Goal: Task Accomplishment & Management: Use online tool/utility

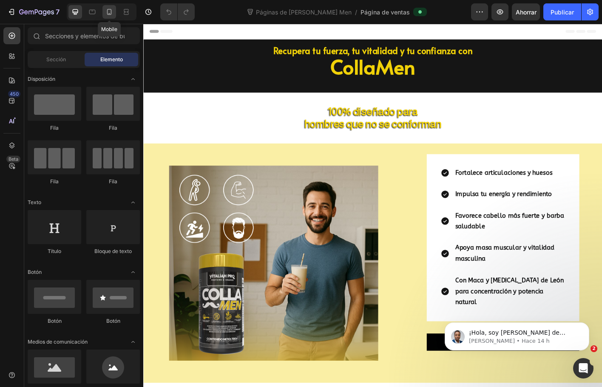
click at [111, 14] on icon at bounding box center [109, 12] width 5 height 6
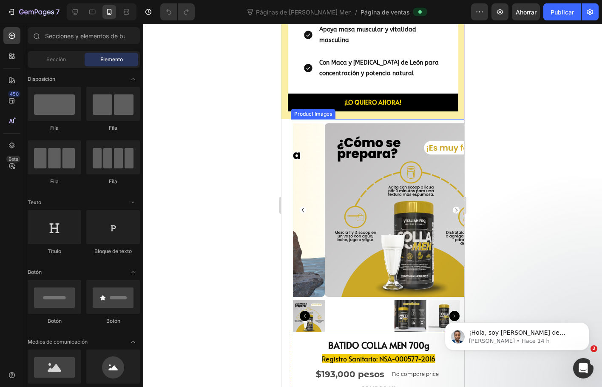
scroll to position [384, 0]
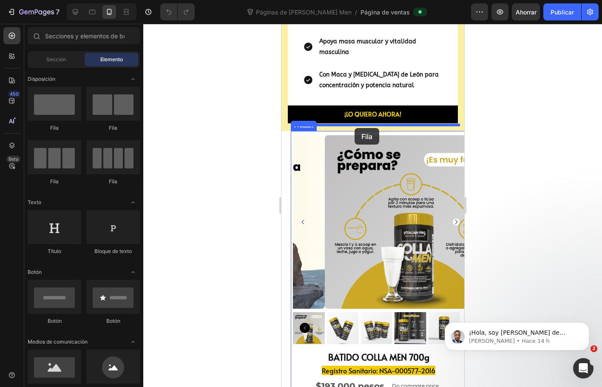
drag, startPoint x: 322, startPoint y: 128, endPoint x: 354, endPoint y: 128, distance: 32.8
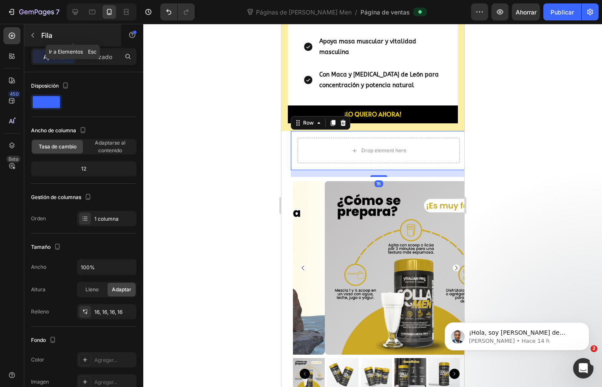
click at [34, 37] on icon "button" at bounding box center [32, 35] width 7 height 7
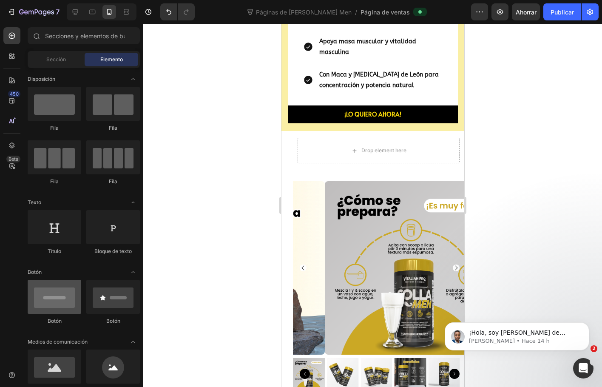
scroll to position [128, 0]
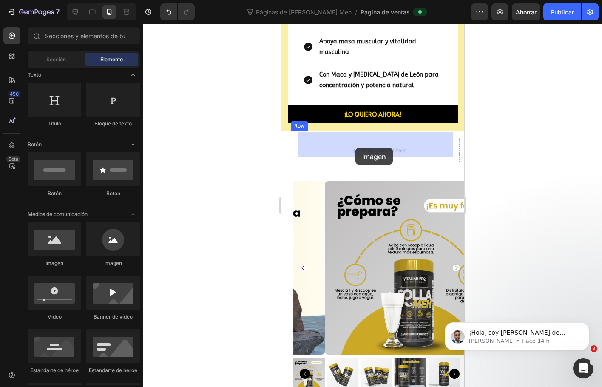
drag, startPoint x: 333, startPoint y: 274, endPoint x: 355, endPoint y: 148, distance: 127.4
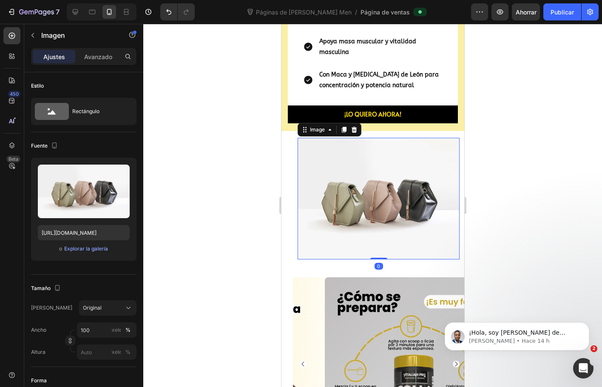
click at [374, 186] on img at bounding box center [378, 199] width 162 height 122
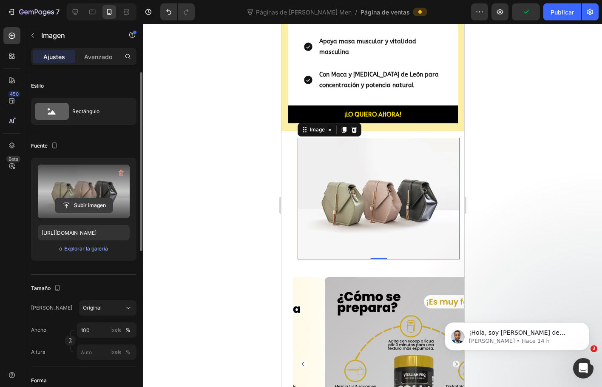
click at [95, 207] on input "file" at bounding box center [83, 205] width 57 height 14
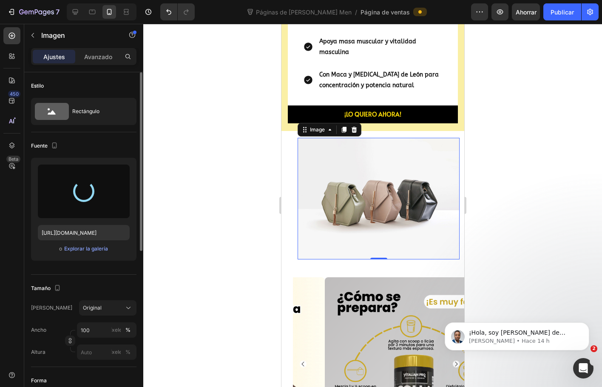
type input "https://cdn.shopify.com/s/files/1/0072/8026/3219/files/gempages_578658871954899…"
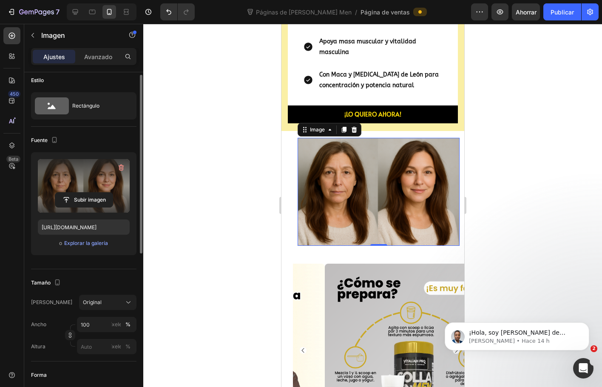
scroll to position [0, 0]
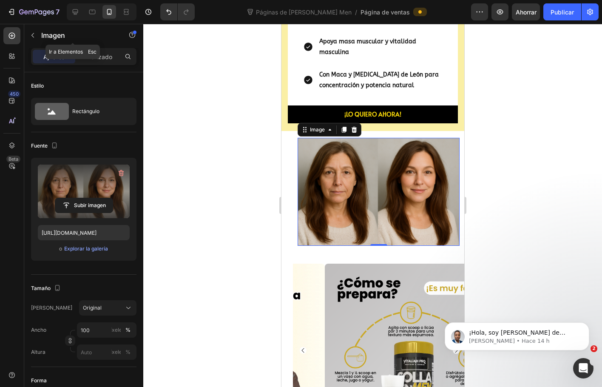
click at [37, 37] on button "button" at bounding box center [33, 36] width 14 height 14
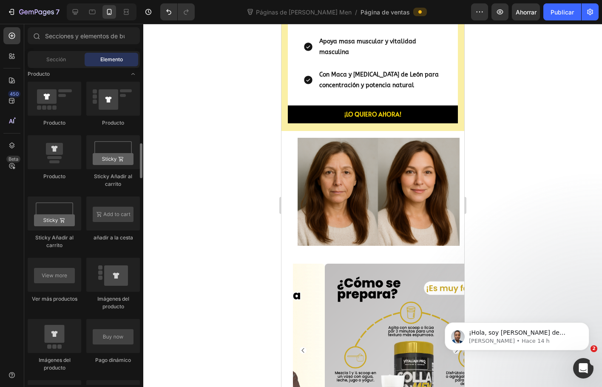
scroll to position [1064, 0]
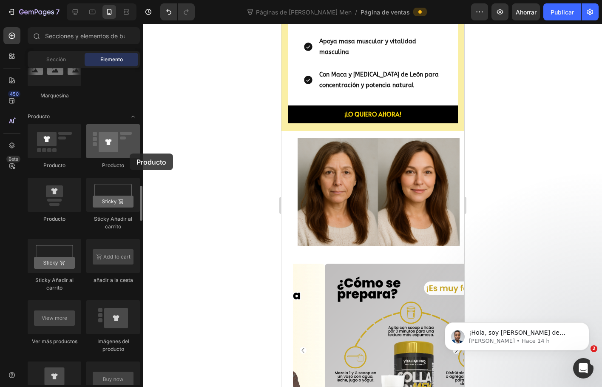
drag, startPoint x: 40, startPoint y: 143, endPoint x: 90, endPoint y: 139, distance: 50.8
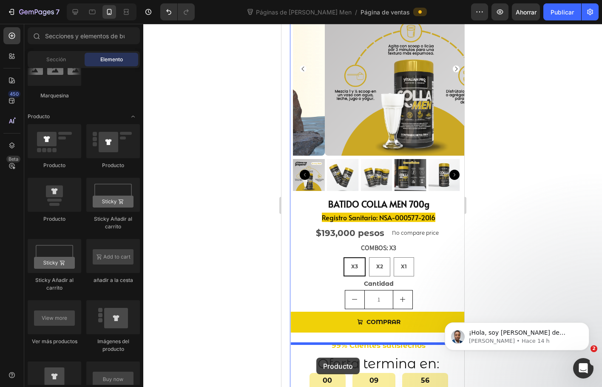
scroll to position [672, 0]
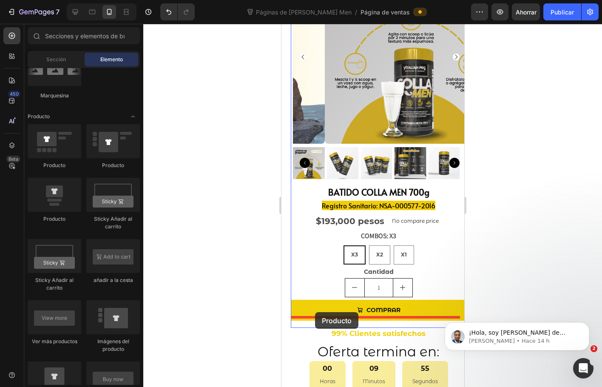
drag, startPoint x: 337, startPoint y: 219, endPoint x: 315, endPoint y: 312, distance: 96.2
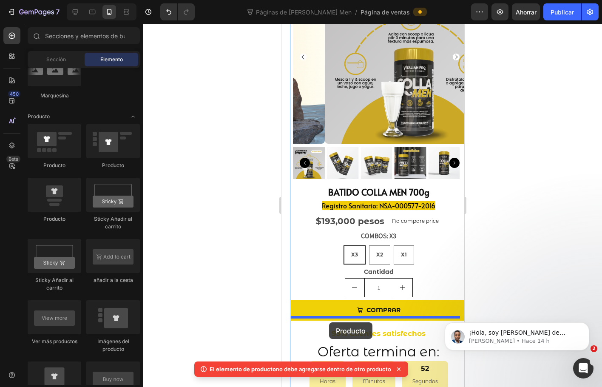
drag, startPoint x: 333, startPoint y: 225, endPoint x: 329, endPoint y: 323, distance: 98.0
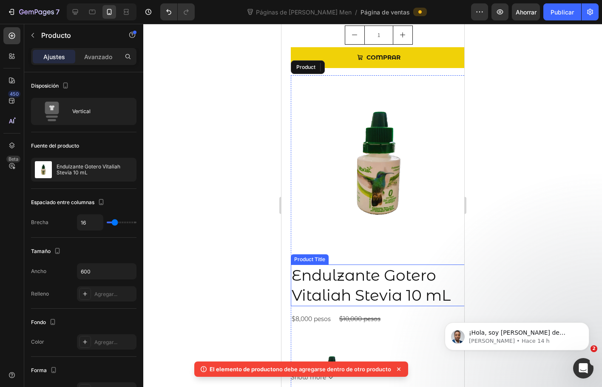
scroll to position [927, 0]
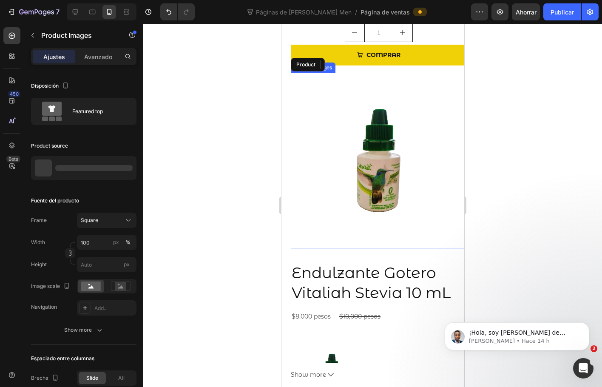
click at [371, 151] on img at bounding box center [379, 161] width 176 height 176
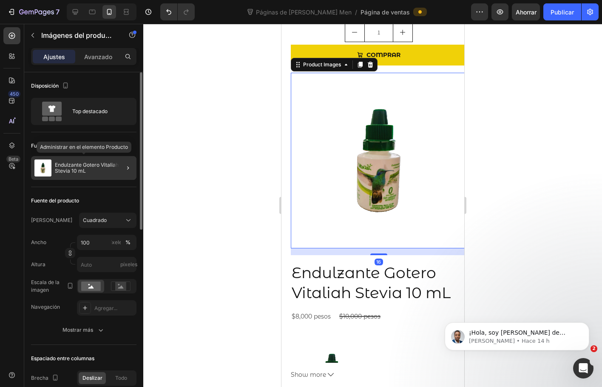
click at [100, 168] on p "Endulzante Gotero Vitaliah Stevia 10 mL" at bounding box center [94, 168] width 78 height 12
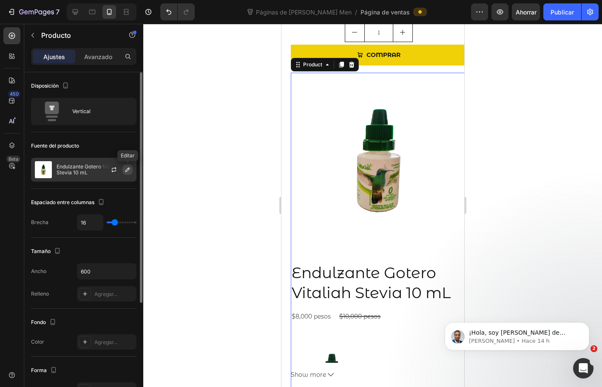
click at [126, 171] on icon "button" at bounding box center [127, 169] width 7 height 7
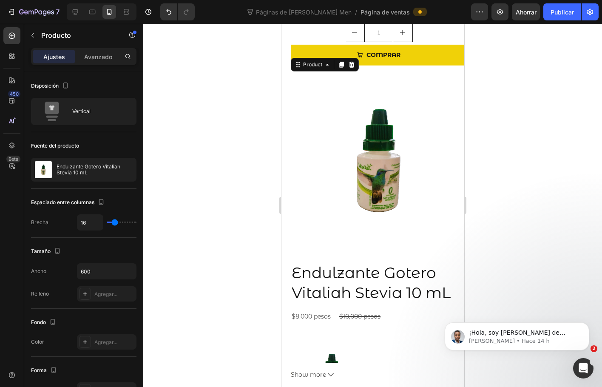
click at [222, 106] on div at bounding box center [372, 205] width 459 height 363
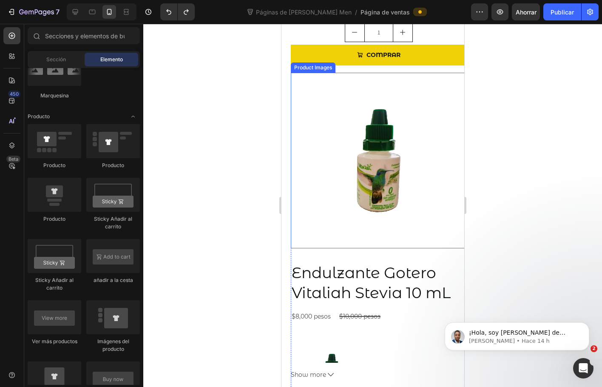
click at [360, 147] on img at bounding box center [379, 161] width 176 height 176
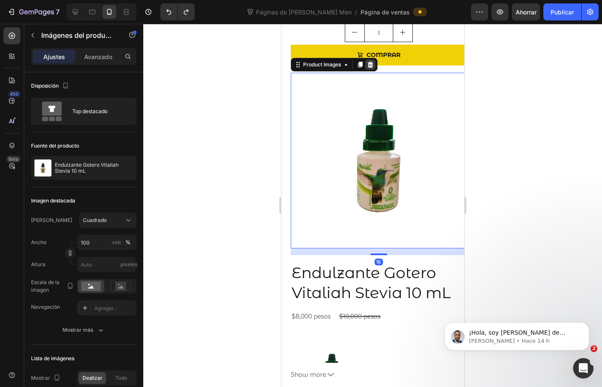
click at [372, 62] on icon at bounding box center [371, 65] width 6 height 6
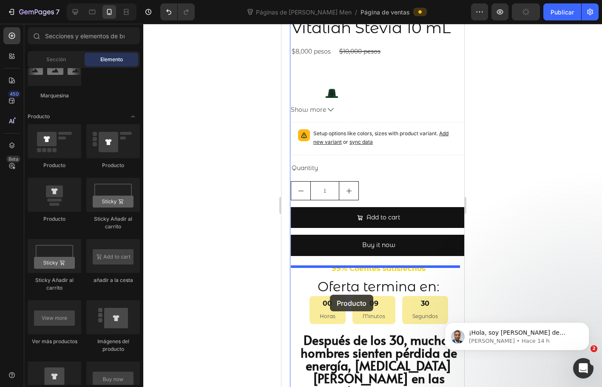
scroll to position [1050, 0]
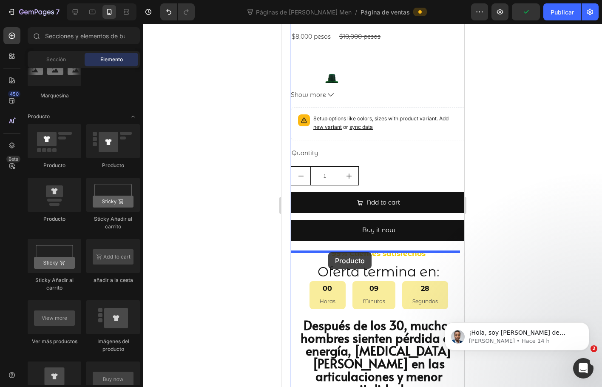
drag, startPoint x: 326, startPoint y: 173, endPoint x: 328, endPoint y: 252, distance: 79.2
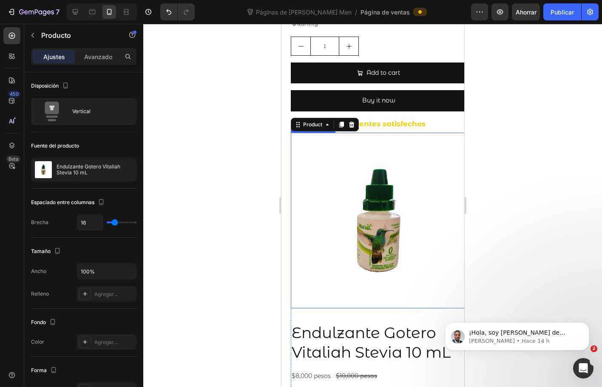
scroll to position [1220, 0]
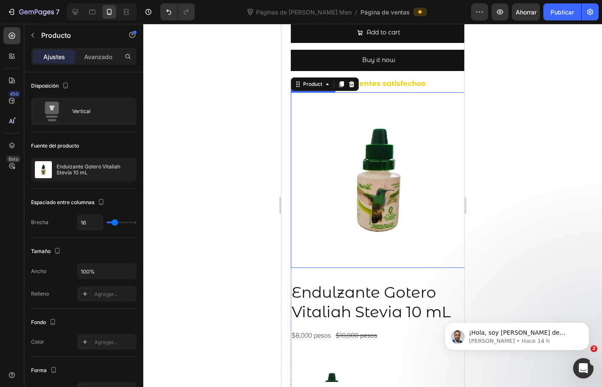
click at [385, 162] on img at bounding box center [379, 180] width 176 height 176
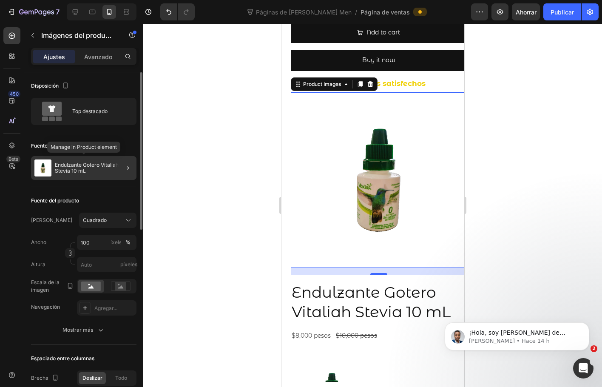
click at [70, 171] on font "Endulzante Gotero Vitaliah Stevia 10 mL" at bounding box center [87, 168] width 65 height 12
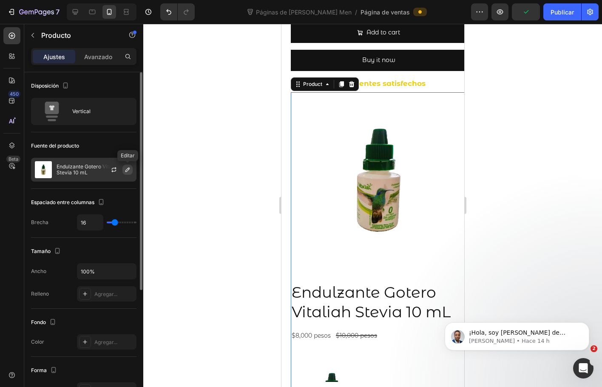
click at [126, 169] on icon "button" at bounding box center [127, 169] width 7 height 7
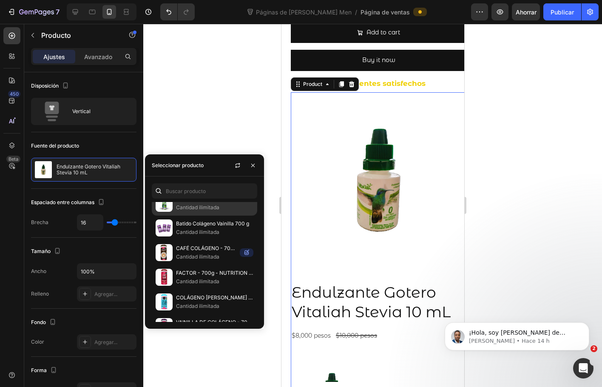
scroll to position [43, 0]
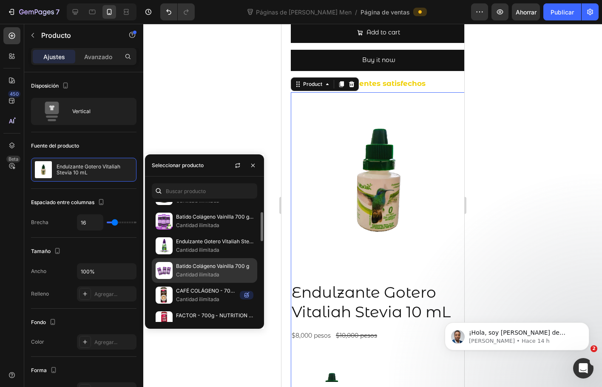
click at [163, 269] on img at bounding box center [164, 270] width 17 height 17
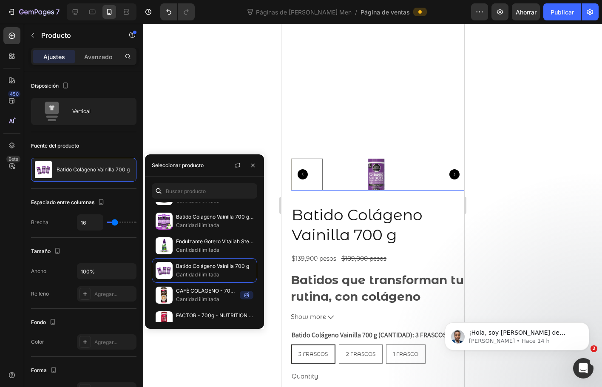
scroll to position [1348, 0]
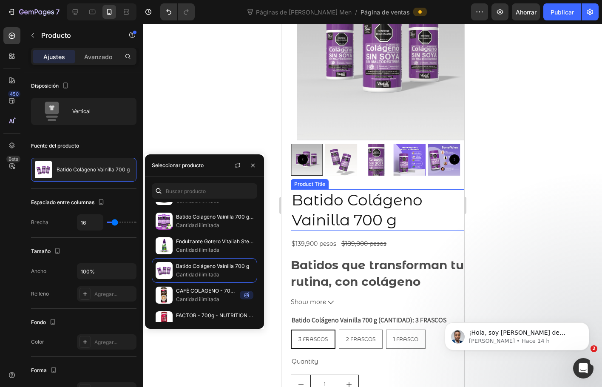
click at [351, 205] on h2 "Batido Colágeno Vainilla 700 g" at bounding box center [379, 210] width 176 height 42
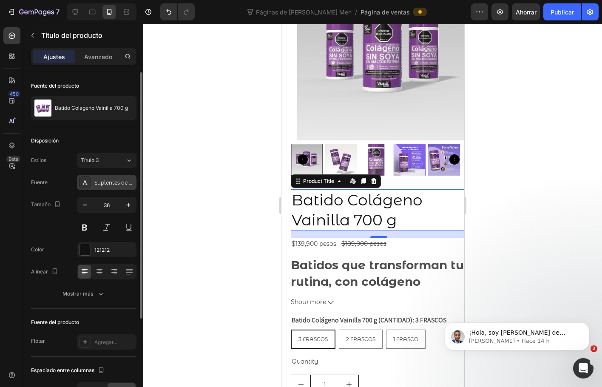
click at [120, 185] on font "Suplentes de Montserrat" at bounding box center [126, 183] width 65 height 6
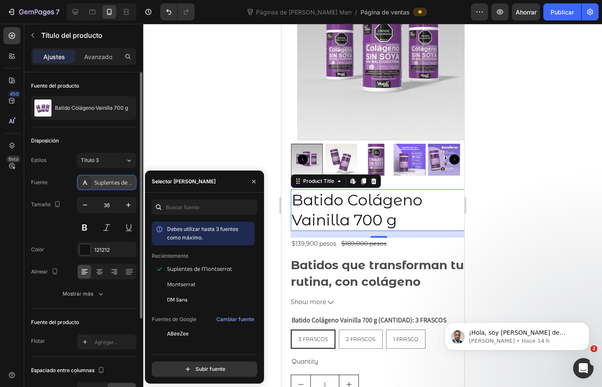
click at [120, 185] on font "Suplentes de Montserrat" at bounding box center [126, 183] width 65 height 6
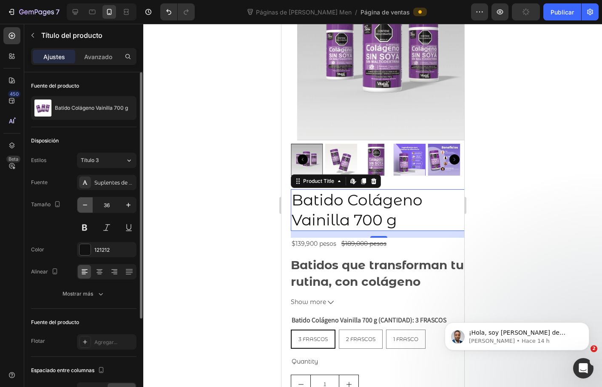
click at [82, 207] on icon "button" at bounding box center [85, 205] width 9 height 9
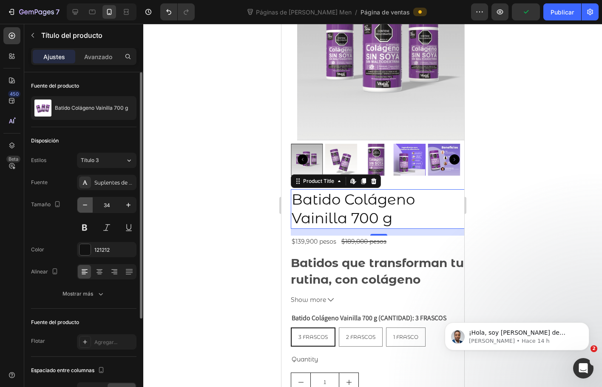
click at [82, 207] on icon "button" at bounding box center [85, 205] width 9 height 9
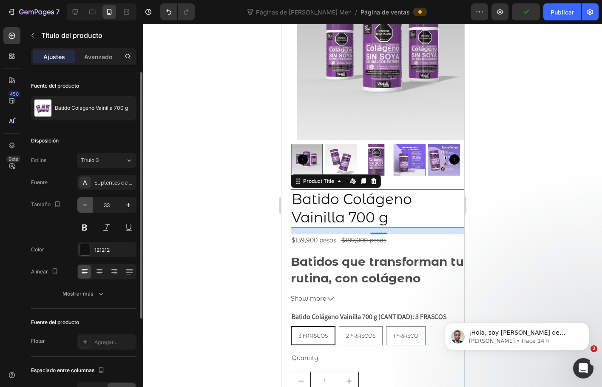
click at [82, 207] on icon "button" at bounding box center [85, 205] width 9 height 9
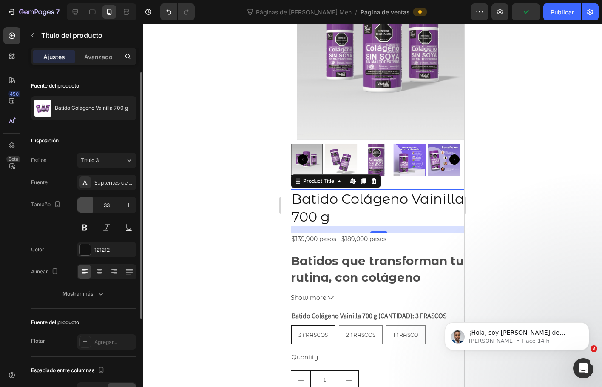
type input "32"
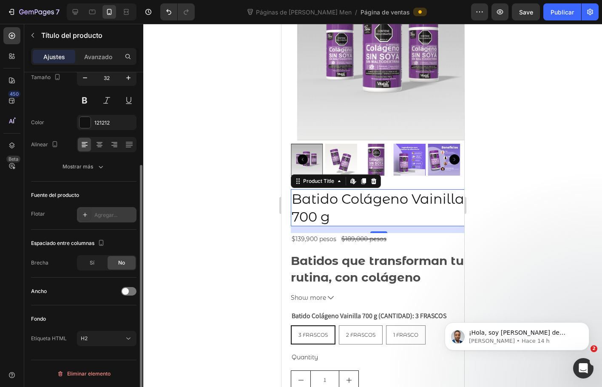
scroll to position [0, 0]
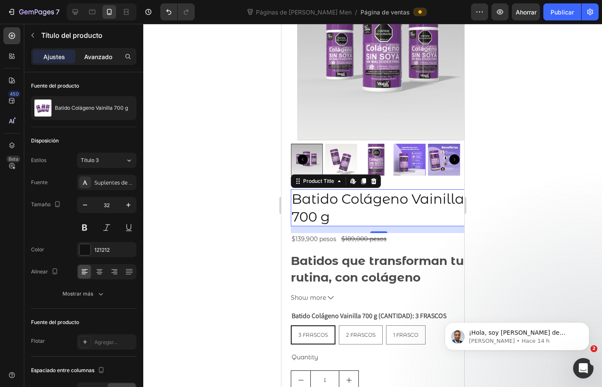
click at [93, 58] on font "Avanzado" at bounding box center [98, 56] width 28 height 7
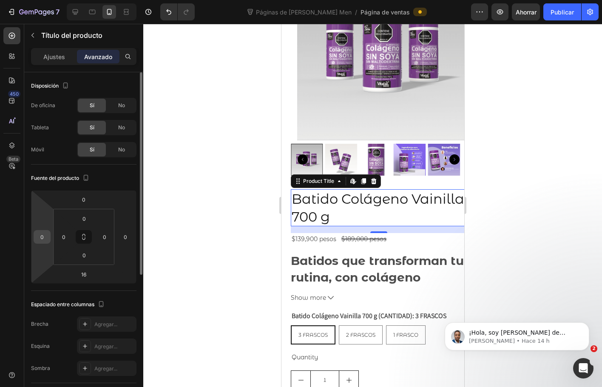
click at [47, 236] on input "0" at bounding box center [42, 237] width 13 height 13
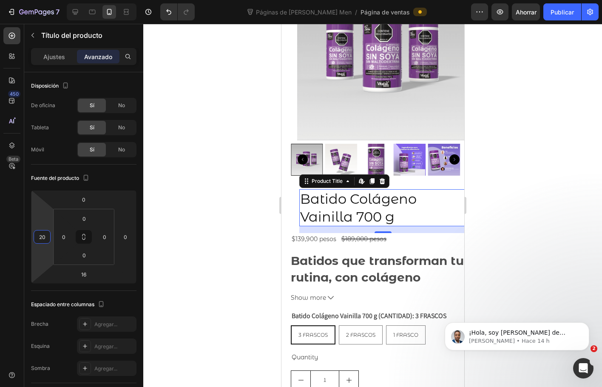
type input "20"
click at [125, 233] on input "0" at bounding box center [125, 237] width 13 height 13
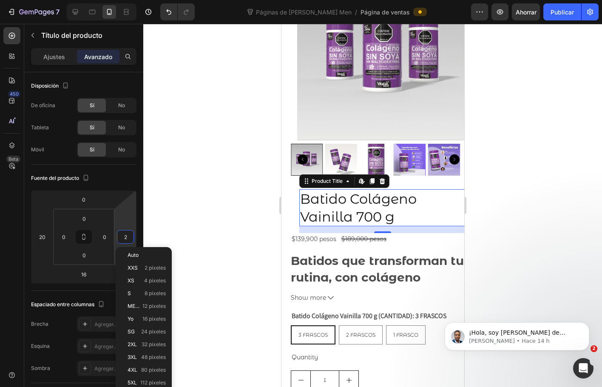
type input "20"
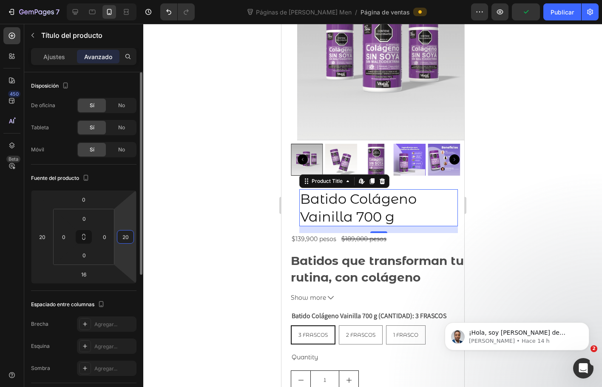
click at [128, 237] on input "20" at bounding box center [125, 237] width 13 height 13
click at [48, 235] on input "20" at bounding box center [42, 237] width 13 height 13
type input "0"
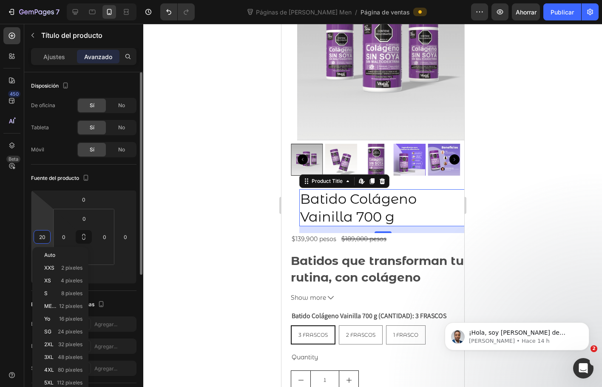
click at [48, 235] on input "20" at bounding box center [42, 237] width 13 height 13
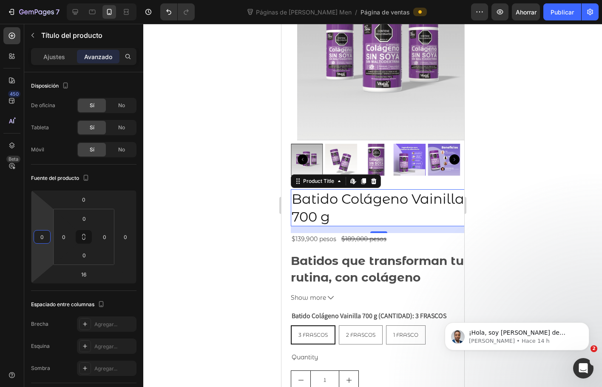
click at [501, 148] on div at bounding box center [372, 205] width 459 height 363
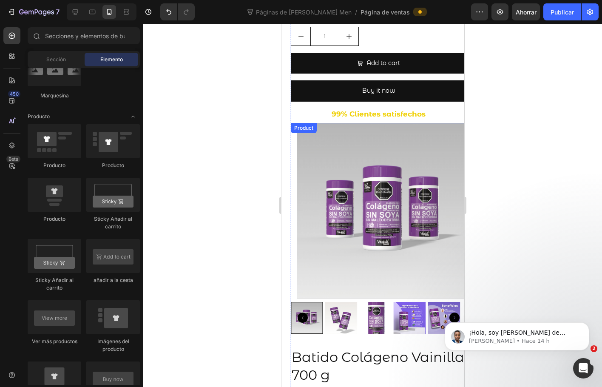
scroll to position [1178, 0]
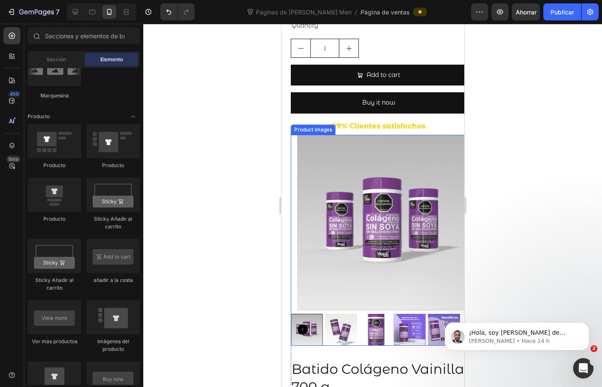
click at [432, 153] on img at bounding box center [385, 223] width 176 height 176
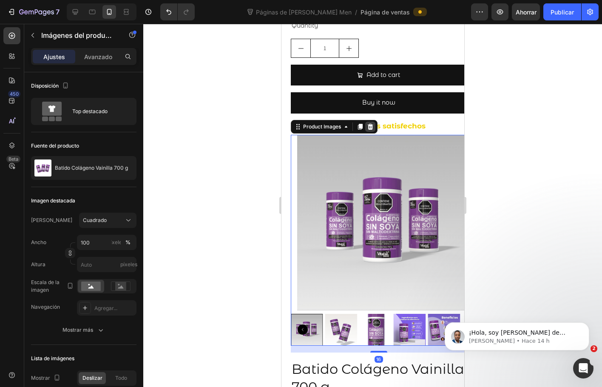
click at [374, 123] on icon at bounding box center [370, 126] width 7 height 7
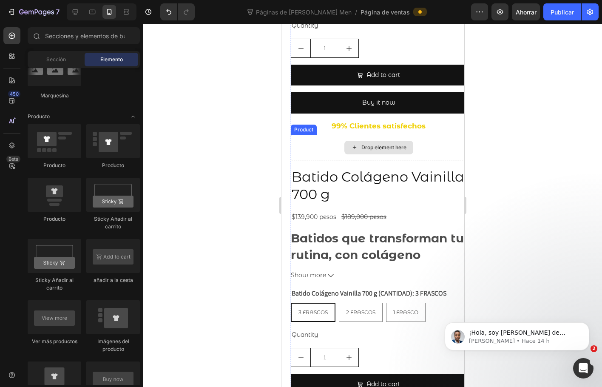
click at [398, 141] on div "Drop element here" at bounding box center [378, 148] width 69 height 14
click at [424, 135] on div "Drop element here" at bounding box center [379, 148] width 176 height 26
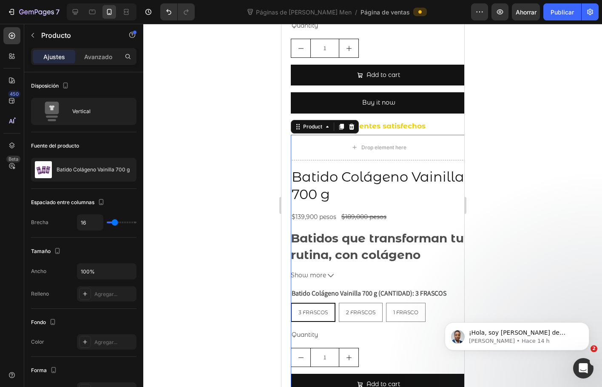
click at [353, 124] on icon at bounding box center [352, 127] width 6 height 6
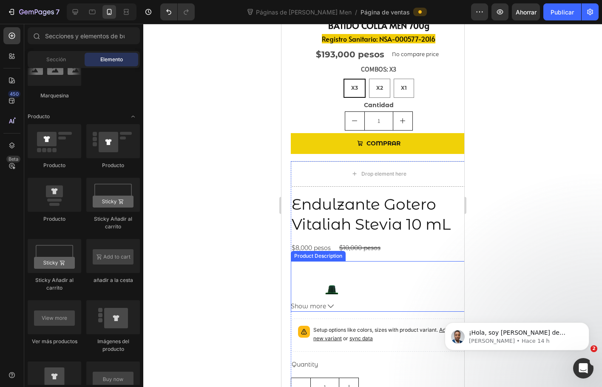
scroll to position [837, 0]
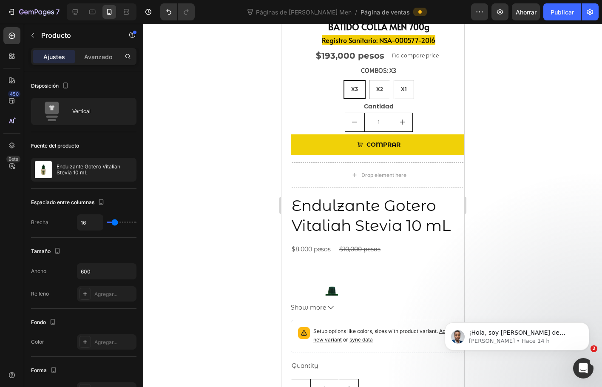
click at [448, 177] on div "Drop element here Endulzante Gotero Vitaliah Stevia 10 mL Product Title $8,000 …" at bounding box center [379, 312] width 176 height 298
click at [442, 183] on div "Drop element here Endulzante Gotero Vitaliah Stevia 10 mL Product Title $8,000 …" at bounding box center [379, 312] width 176 height 298
click at [292, 180] on div "Drop element here Endulzante Gotero Vitaliah Stevia 10 mL Product Title $8,000 …" at bounding box center [379, 312] width 176 height 298
click at [298, 163] on div "Drop element here" at bounding box center [379, 176] width 176 height 26
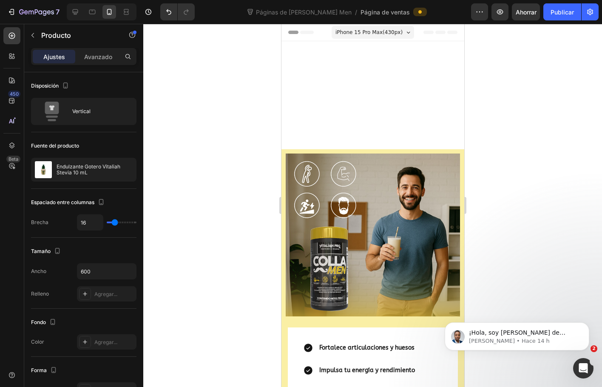
scroll to position [255, 0]
